Goal: Navigation & Orientation: Go to known website

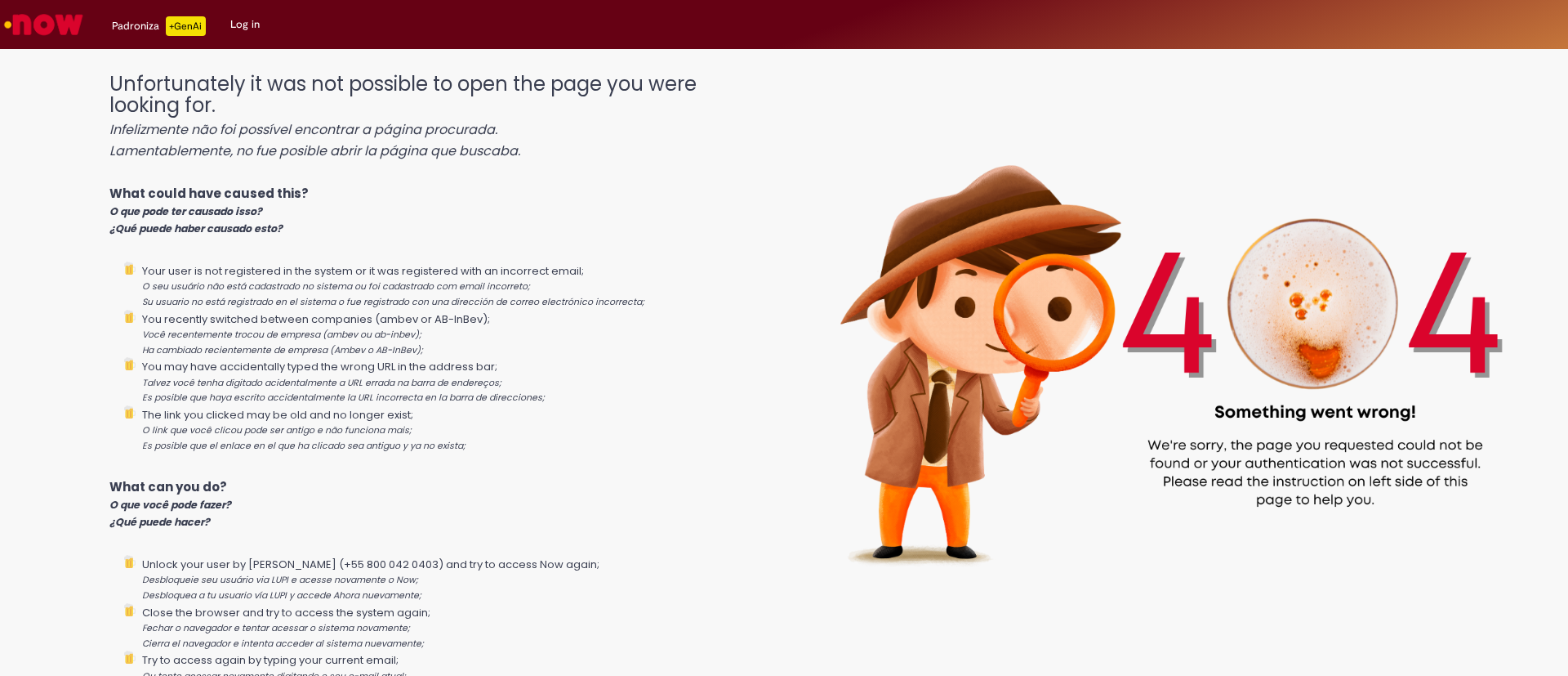
click at [42, 24] on img "Go to homepage" at bounding box center [43, 24] width 84 height 33
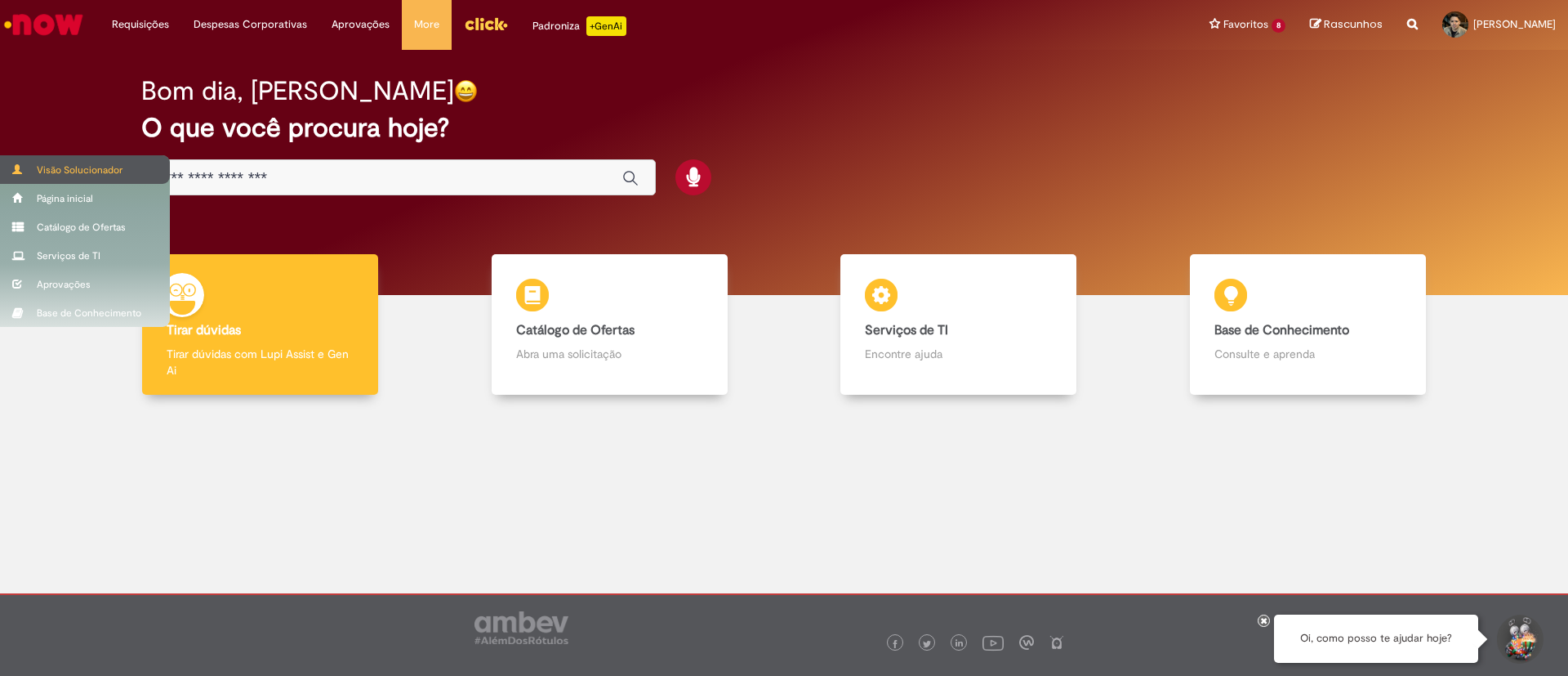
click at [27, 171] on div "Visão Solucionador" at bounding box center [85, 169] width 170 height 28
